Goal: Find contact information: Find contact information

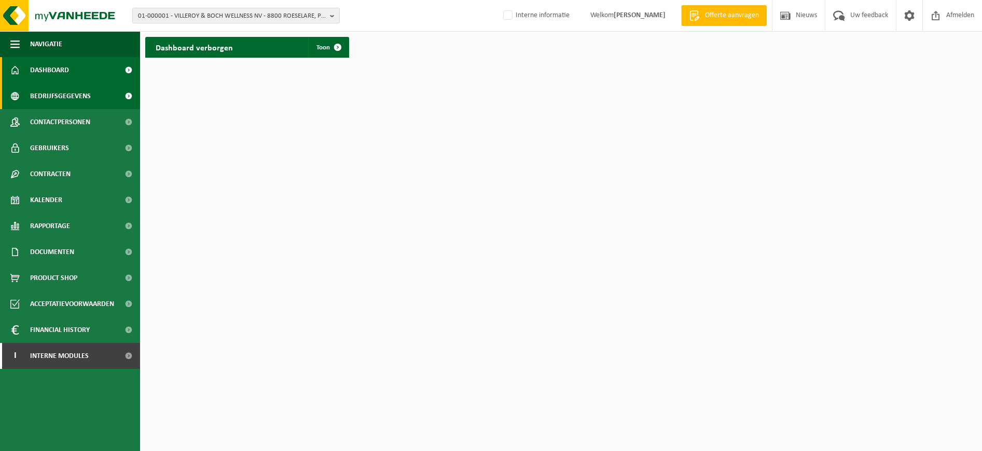
click at [100, 93] on link "Bedrijfsgegevens" at bounding box center [70, 96] width 140 height 26
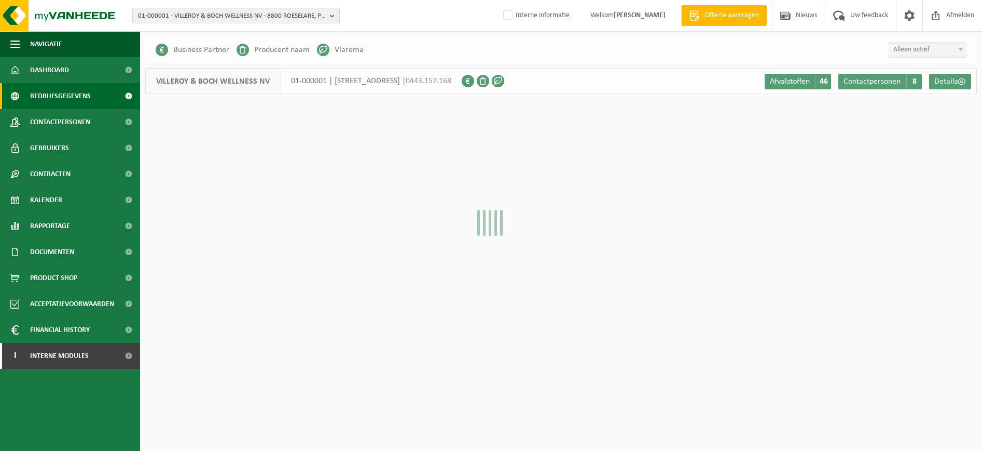
click at [189, 17] on span "01-000001 - VILLEROY & BOCH WELLNESS NV - 8800 ROESELARE, POPULIERSTRAAT 1" at bounding box center [232, 16] width 188 height 16
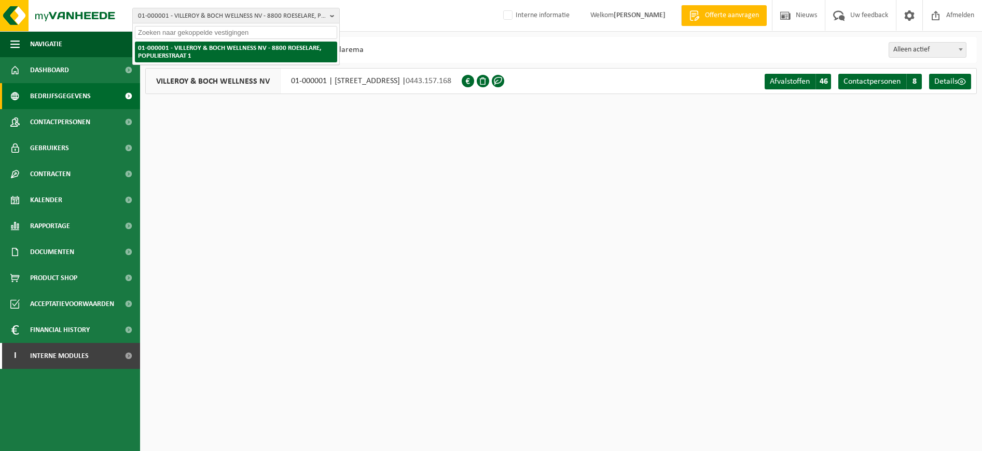
paste input "01-086001"
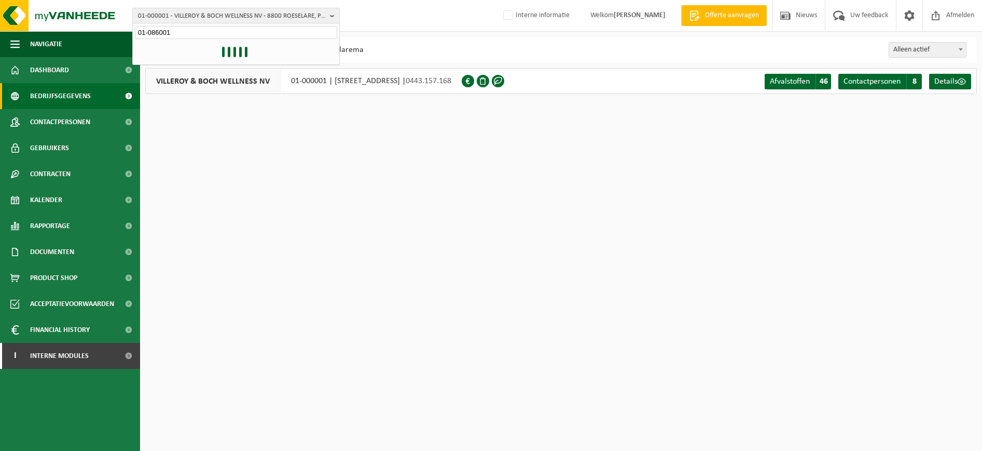
type input "01-086001"
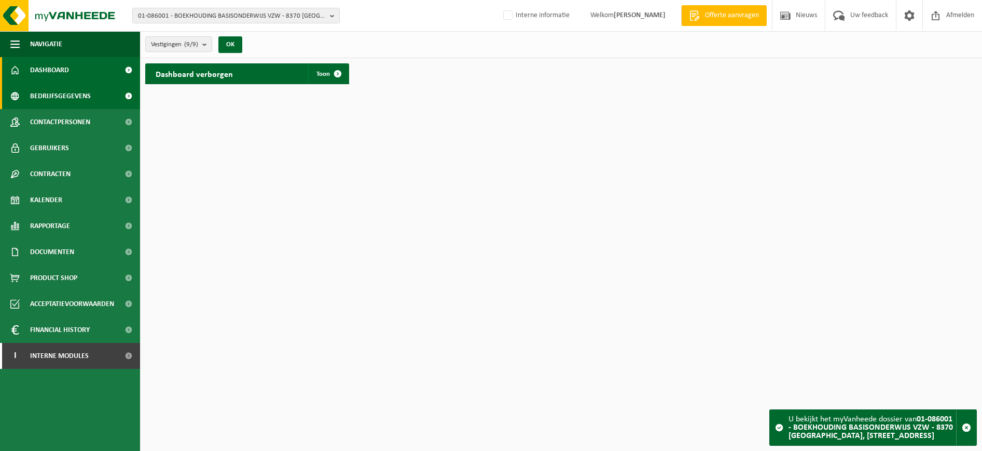
click at [93, 100] on link "Bedrijfsgegevens" at bounding box center [70, 96] width 140 height 26
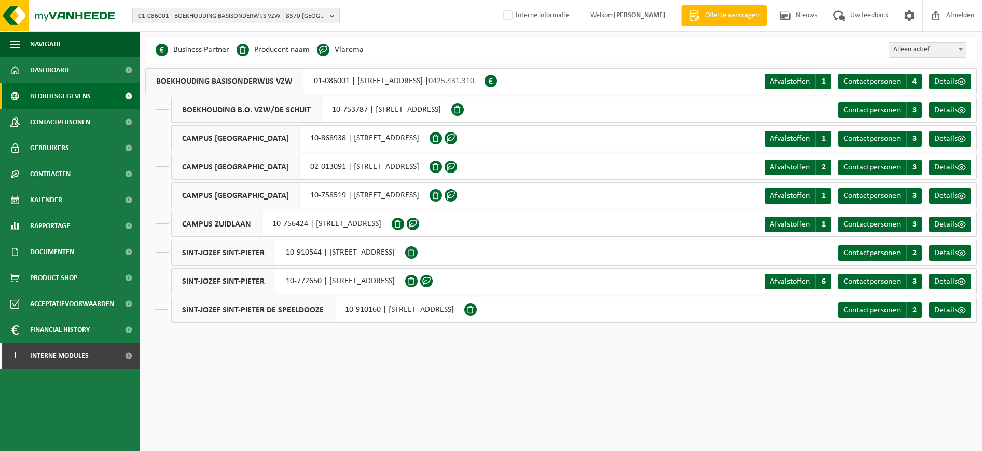
click at [213, 196] on span "CAMPUS [GEOGRAPHIC_DATA]" at bounding box center [236, 195] width 128 height 25
drag, startPoint x: 319, startPoint y: 194, endPoint x: 265, endPoint y: 193, distance: 53.5
click at [265, 193] on div "CAMPUS WESTSTRAAT 10-758519 | WESTSTRAAT 117, 8370 BLANKENBERGE" at bounding box center [300, 195] width 258 height 26
drag, startPoint x: 265, startPoint y: 193, endPoint x: 290, endPoint y: 198, distance: 24.9
copy div "10-758519"
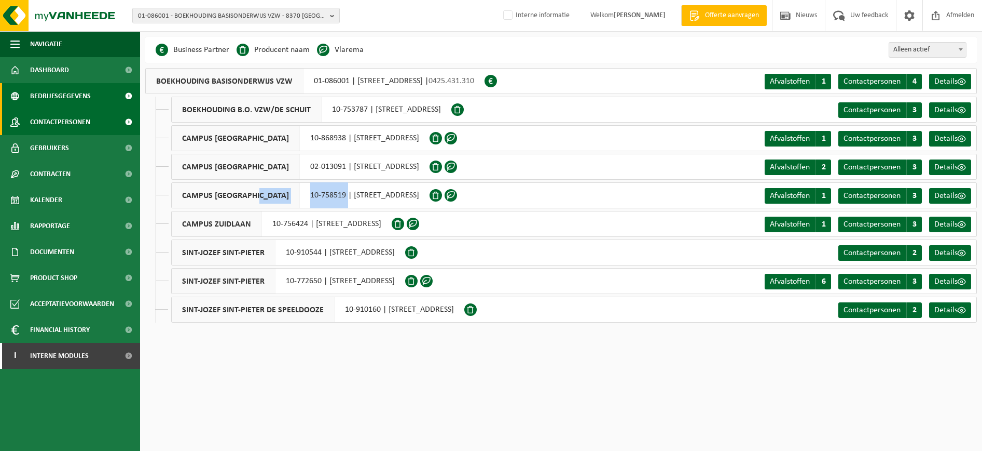
click at [81, 118] on span "Contactpersonen" at bounding box center [60, 122] width 60 height 26
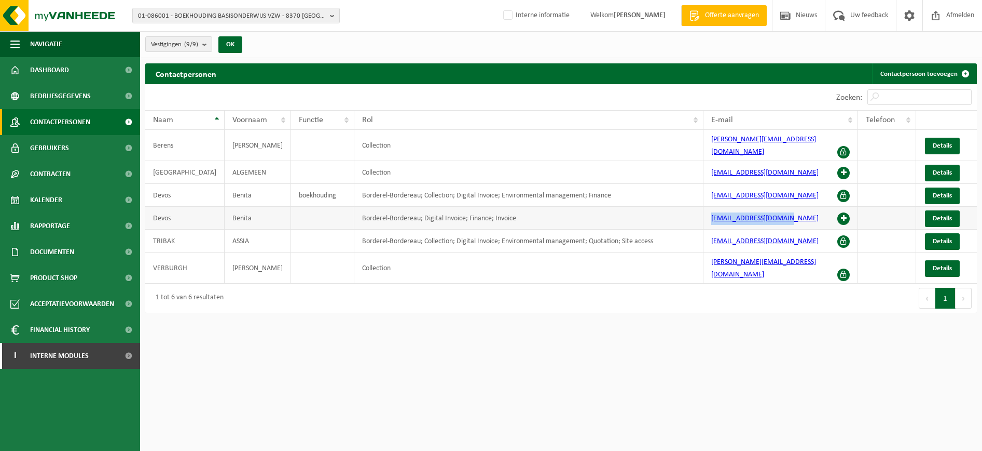
drag, startPoint x: 793, startPoint y: 210, endPoint x: 707, endPoint y: 215, distance: 85.2
click at [707, 215] on td "[EMAIL_ADDRESS][DOMAIN_NAME]" at bounding box center [781, 218] width 155 height 23
drag, startPoint x: 707, startPoint y: 215, endPoint x: 731, endPoint y: 212, distance: 24.1
copy link "[EMAIL_ADDRESS][DOMAIN_NAME]"
click at [185, 46] on span "Vestigingen (9/9)" at bounding box center [174, 45] width 47 height 16
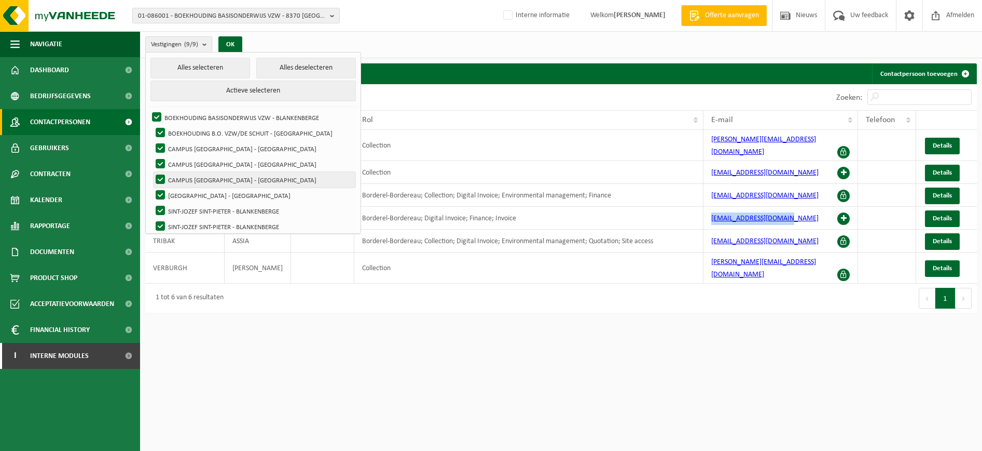
click at [220, 178] on label "CAMPUS [GEOGRAPHIC_DATA] - [GEOGRAPHIC_DATA]" at bounding box center [255, 180] width 202 height 16
click at [152, 172] on input "CAMPUS [GEOGRAPHIC_DATA] - [GEOGRAPHIC_DATA]" at bounding box center [152, 171] width 1 height 1
checkbox input "false"
click at [147, 112] on ul "Alles selecteren Alles deselecteren Actieve selecteren BOEKHOUDING BASISONDERWI…" at bounding box center [253, 153] width 215 height 202
drag, startPoint x: 154, startPoint y: 114, endPoint x: 170, endPoint y: 176, distance: 64.8
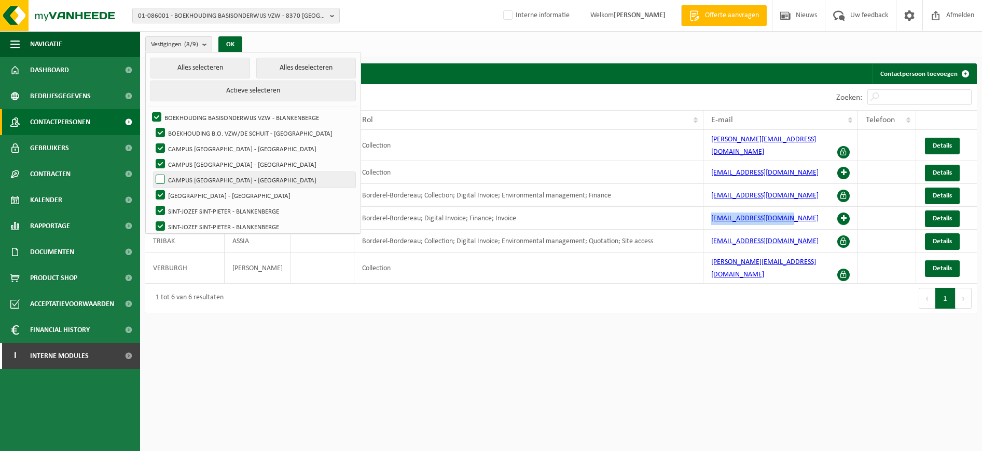
click at [154, 115] on label "BOEKHOUDING BASISONDERWIJS VZW - BLANKENBERGE" at bounding box center [253, 118] width 206 height 16
click at [148, 110] on input "BOEKHOUDING BASISONDERWIJS VZW - BLANKENBERGE" at bounding box center [148, 109] width 1 height 1
checkbox input "false"
click at [156, 131] on label "BOEKHOUDING B.O. VZW/DE SCHUIT - [GEOGRAPHIC_DATA]" at bounding box center [255, 133] width 202 height 16
click at [152, 125] on input "BOEKHOUDING B.O. VZW/DE SCHUIT - [GEOGRAPHIC_DATA]" at bounding box center [152, 125] width 1 height 1
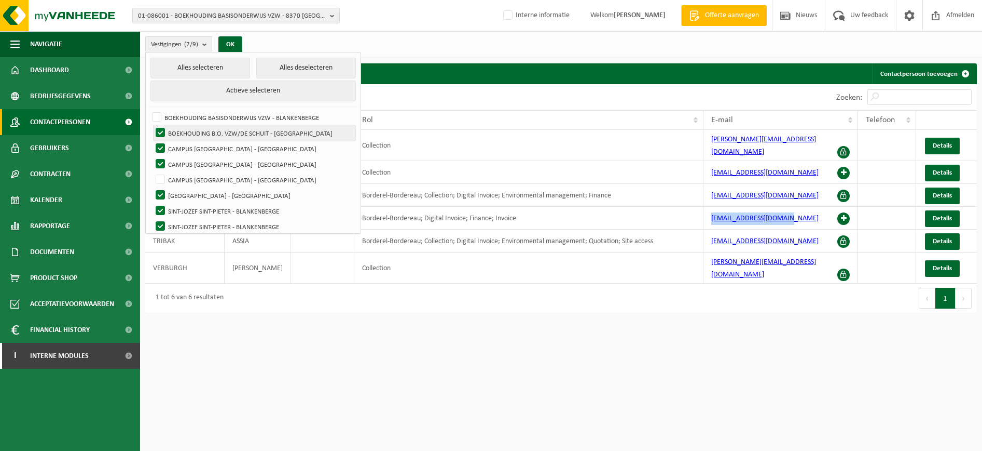
checkbox input "false"
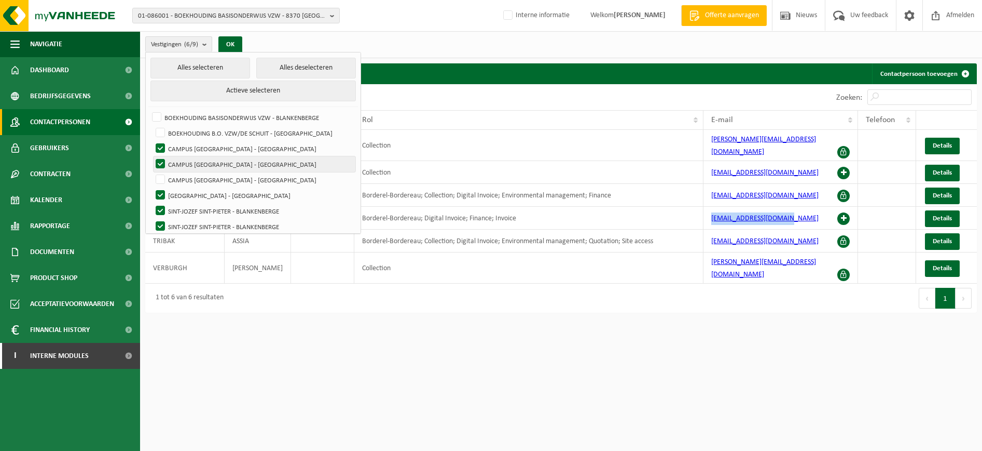
drag, startPoint x: 157, startPoint y: 144, endPoint x: 164, endPoint y: 160, distance: 17.4
click at [160, 146] on label "CAMPUS [GEOGRAPHIC_DATA] - [GEOGRAPHIC_DATA]" at bounding box center [255, 149] width 202 height 16
click at [152, 141] on input "CAMPUS [GEOGRAPHIC_DATA] - [GEOGRAPHIC_DATA]" at bounding box center [152, 140] width 1 height 1
checkbox input "false"
click at [166, 165] on label "CAMPUS [GEOGRAPHIC_DATA] - [GEOGRAPHIC_DATA]" at bounding box center [255, 164] width 202 height 16
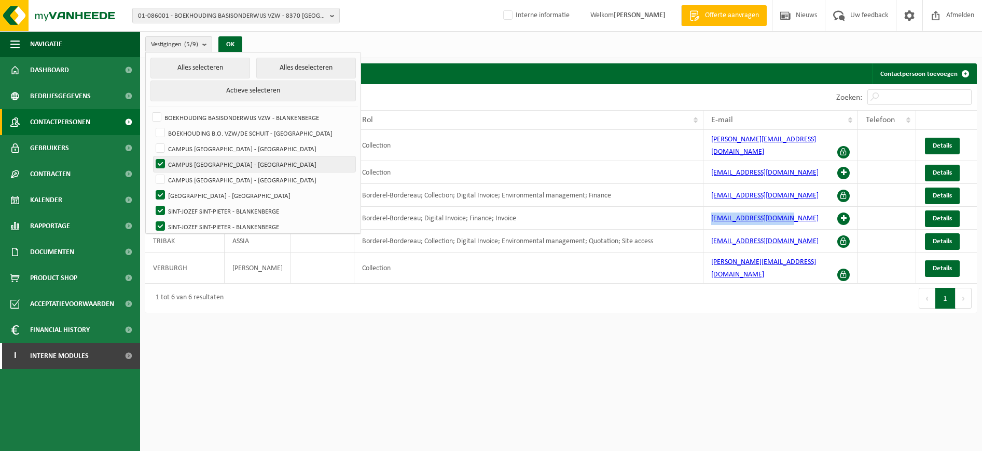
click at [152, 156] on input "CAMPUS [GEOGRAPHIC_DATA] - [GEOGRAPHIC_DATA]" at bounding box center [152, 156] width 1 height 1
checkbox input "false"
click at [158, 179] on label "CAMPUS [GEOGRAPHIC_DATA] - [GEOGRAPHIC_DATA]" at bounding box center [255, 180] width 202 height 16
click at [152, 172] on input "CAMPUS [GEOGRAPHIC_DATA] - [GEOGRAPHIC_DATA]" at bounding box center [152, 171] width 1 height 1
checkbox input "true"
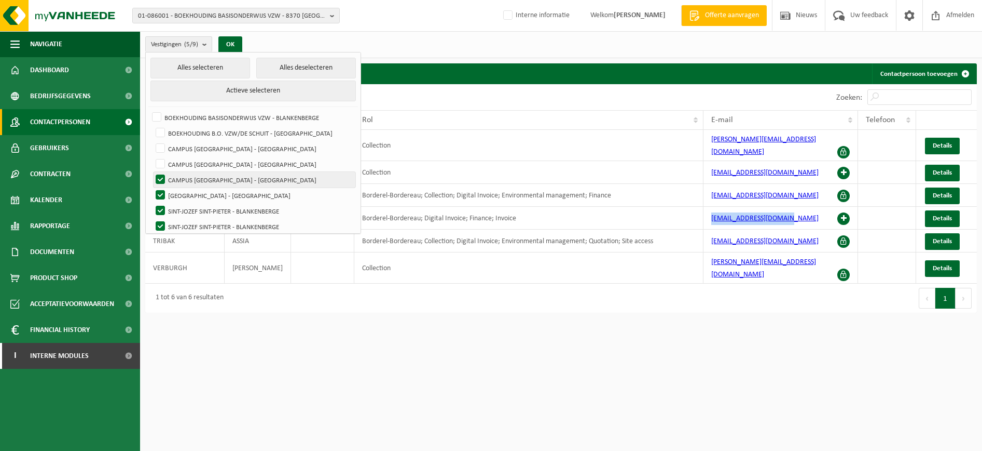
scroll to position [20, 0]
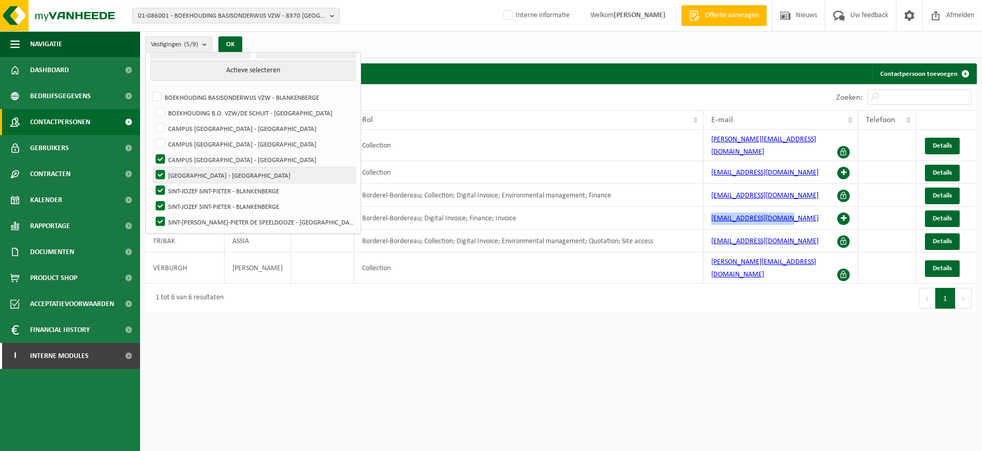
click at [160, 171] on label "[GEOGRAPHIC_DATA] - [GEOGRAPHIC_DATA]" at bounding box center [255, 175] width 202 height 16
click at [152, 167] on input "[GEOGRAPHIC_DATA] - [GEOGRAPHIC_DATA]" at bounding box center [152, 167] width 1 height 1
checkbox input "false"
click at [159, 188] on label "SINT-JOZEF SINT-PIETER - BLANKENBERGE" at bounding box center [255, 191] width 202 height 16
click at [152, 183] on input "SINT-JOZEF SINT-PIETER - BLANKENBERGE" at bounding box center [152, 182] width 1 height 1
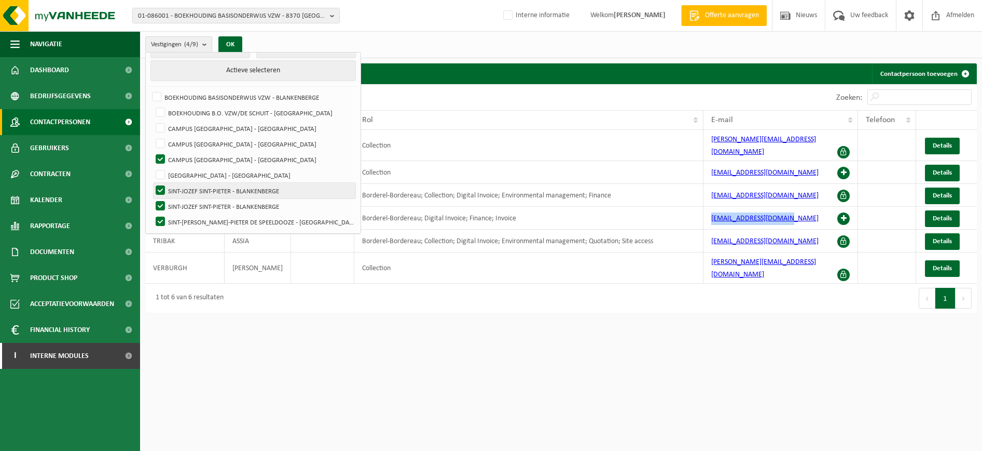
checkbox input "false"
click at [158, 198] on label "SINT-JOZEF SINT-PIETER - BLANKENBERGE" at bounding box center [255, 206] width 202 height 16
click at [152, 198] on input "SINT-JOZEF SINT-PIETER - BLANKENBERGE" at bounding box center [152, 198] width 1 height 1
click at [156, 209] on label "SINT-JOZEF SINT-PIETER - BLANKENBERGE" at bounding box center [255, 206] width 202 height 16
click at [152, 198] on input "SINT-JOZEF SINT-PIETER - BLANKENBERGE" at bounding box center [152, 198] width 1 height 1
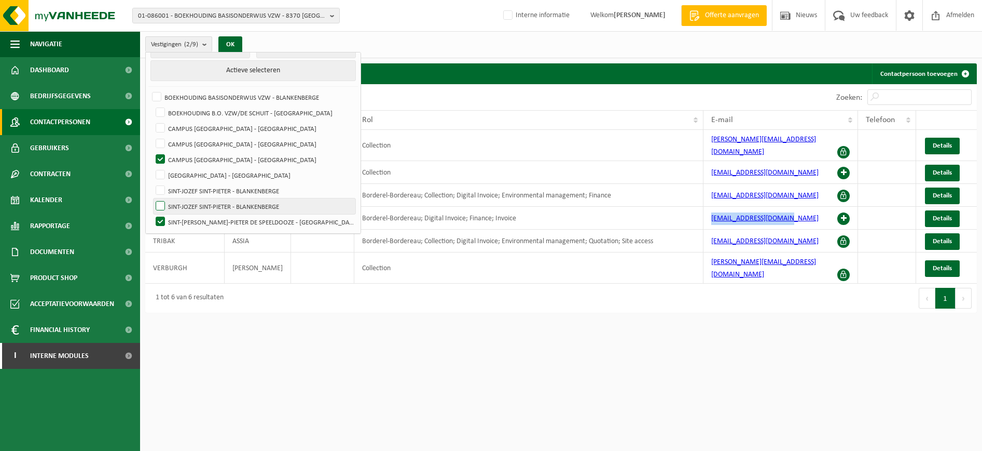
checkbox input "true"
click at [156, 220] on label "SINT-[PERSON_NAME]-PIETER DE SPEELDOOZE - [GEOGRAPHIC_DATA]" at bounding box center [255, 222] width 202 height 16
click at [152, 214] on input "SINT-[PERSON_NAME]-PIETER DE SPEELDOOZE - [GEOGRAPHIC_DATA]" at bounding box center [152, 213] width 1 height 1
checkbox input "false"
click at [156, 199] on label "SINT-JOZEF SINT-PIETER - BLANKENBERGE" at bounding box center [255, 206] width 202 height 16
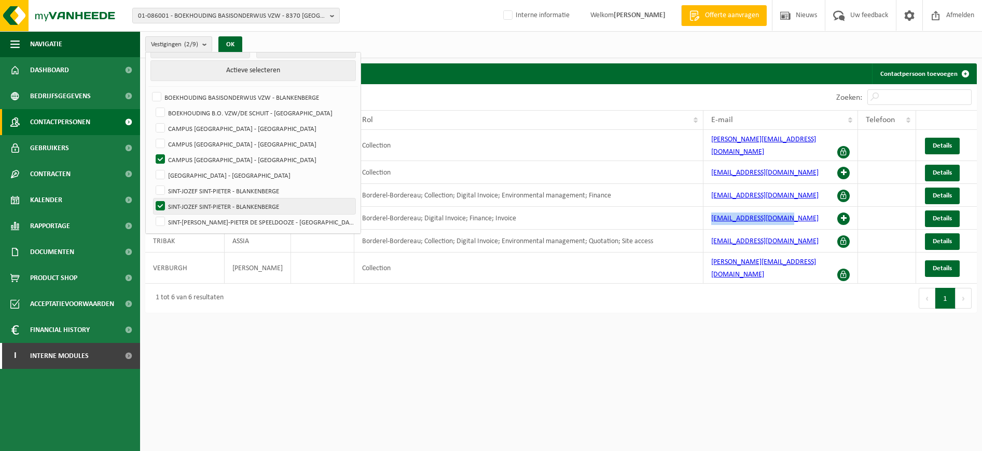
click at [152, 198] on input "SINT-JOZEF SINT-PIETER - BLANKENBERGE" at bounding box center [152, 198] width 1 height 1
checkbox input "false"
click at [222, 49] on button "OK" at bounding box center [231, 44] width 24 height 17
